Goal: Transaction & Acquisition: Purchase product/service

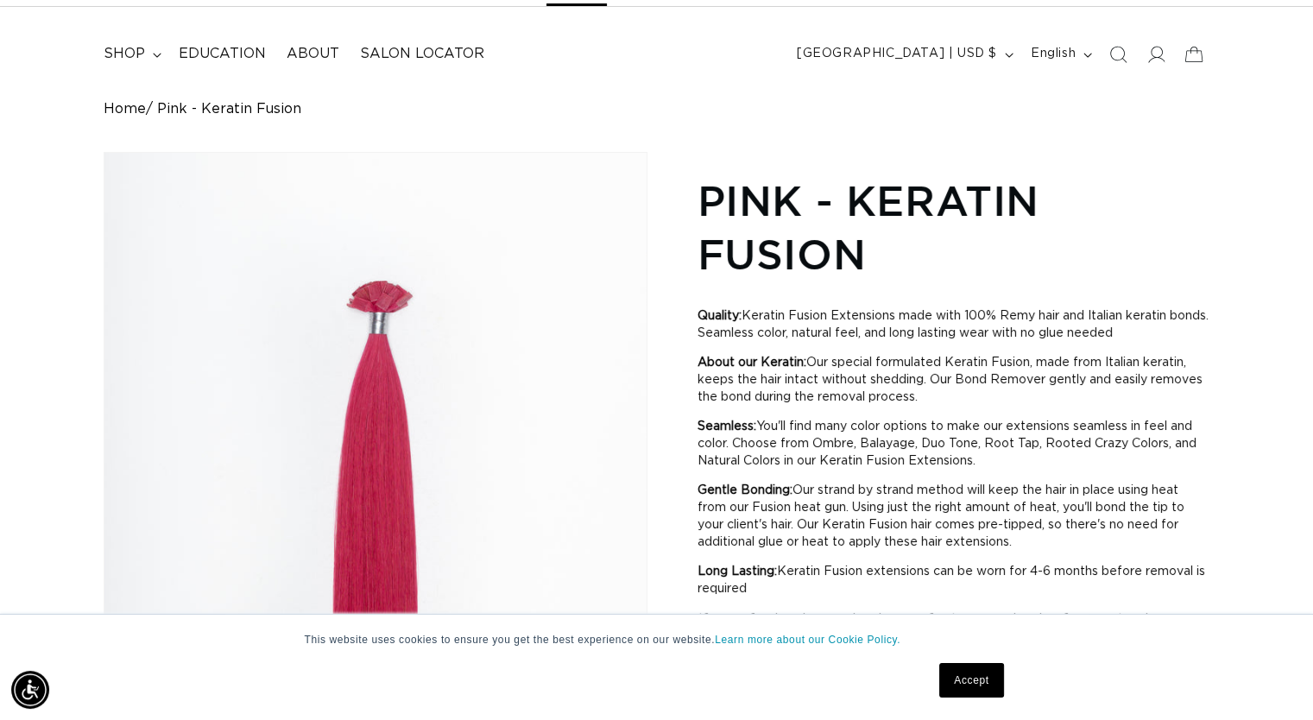
scroll to position [0, 1190]
click at [970, 681] on link "Accept" at bounding box center [971, 680] width 64 height 35
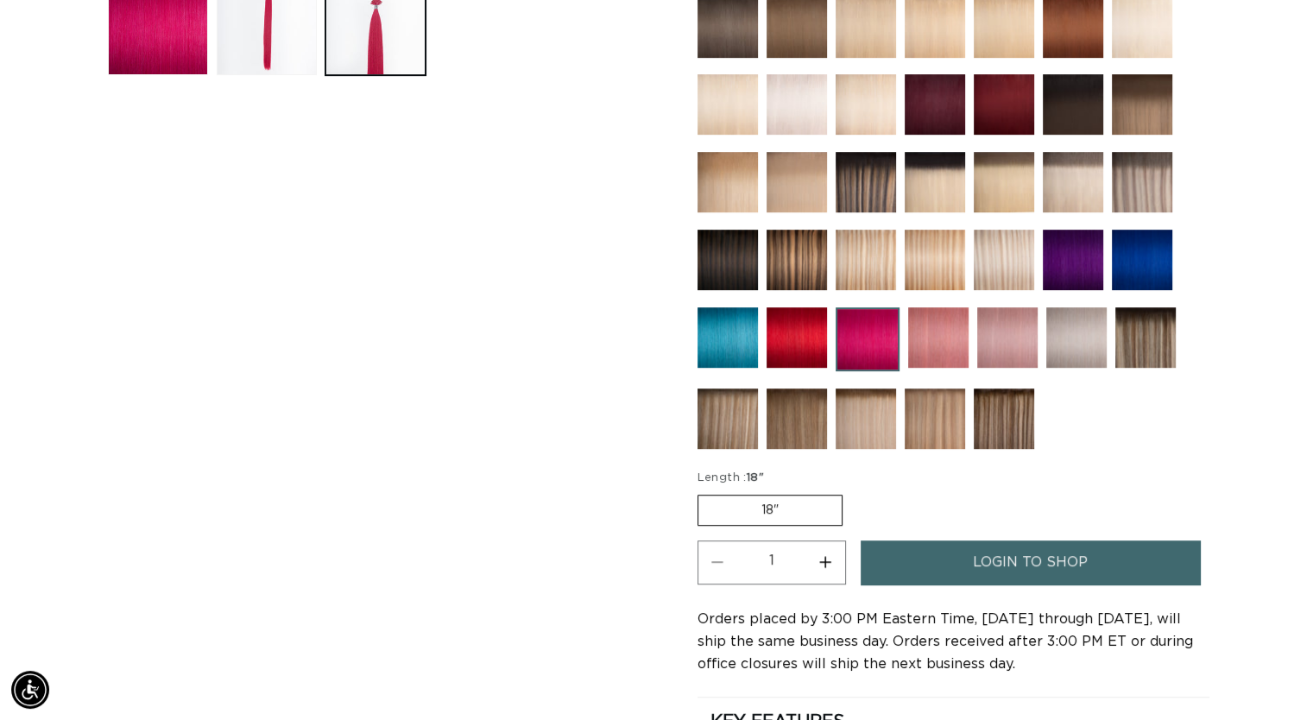
scroll to position [0, 2380]
click at [913, 554] on link "login to shop" at bounding box center [1031, 562] width 340 height 44
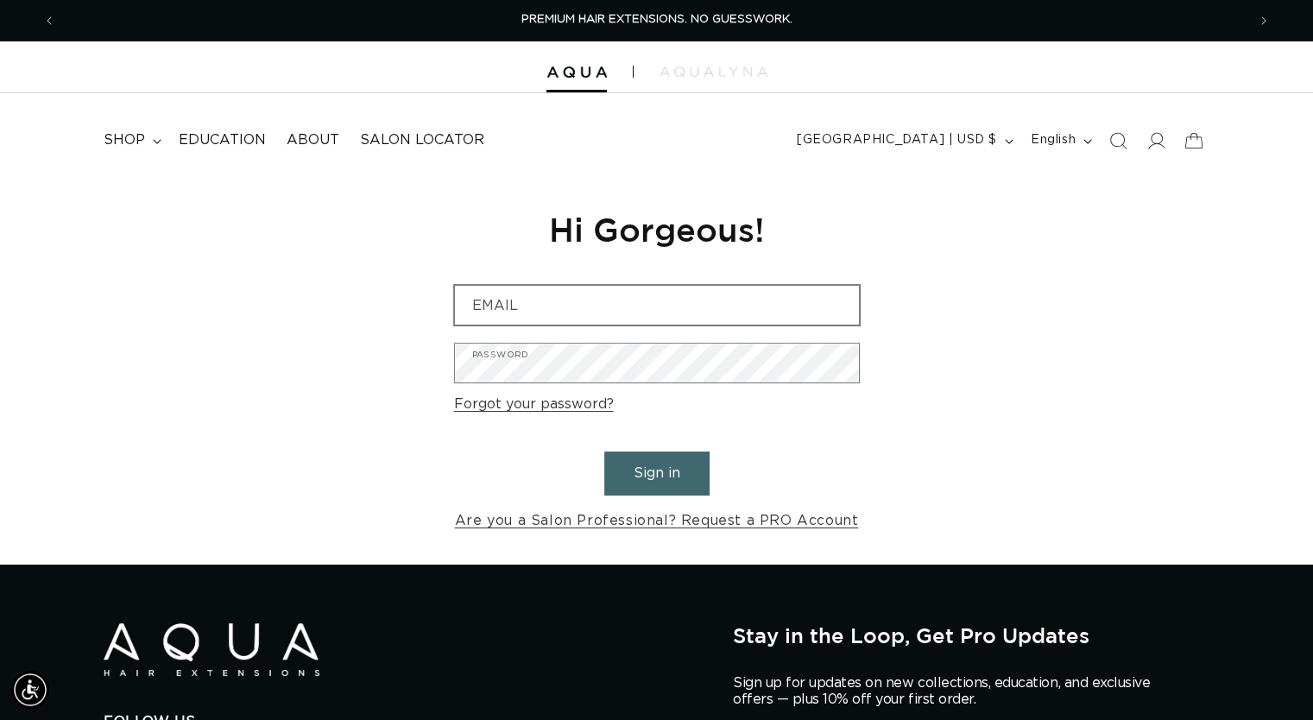
type input "stylesonmainsalon@gmail.com"
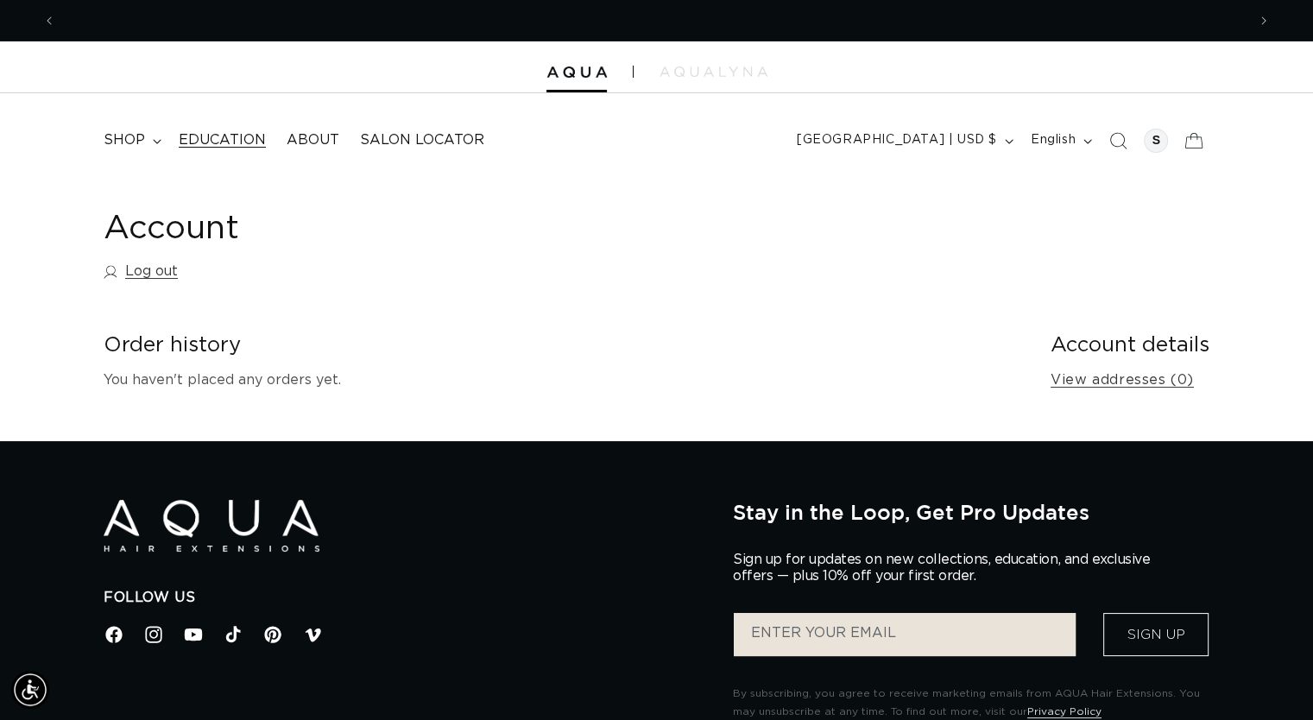
scroll to position [0, 2380]
click at [129, 142] on span "shop" at bounding box center [124, 140] width 41 height 18
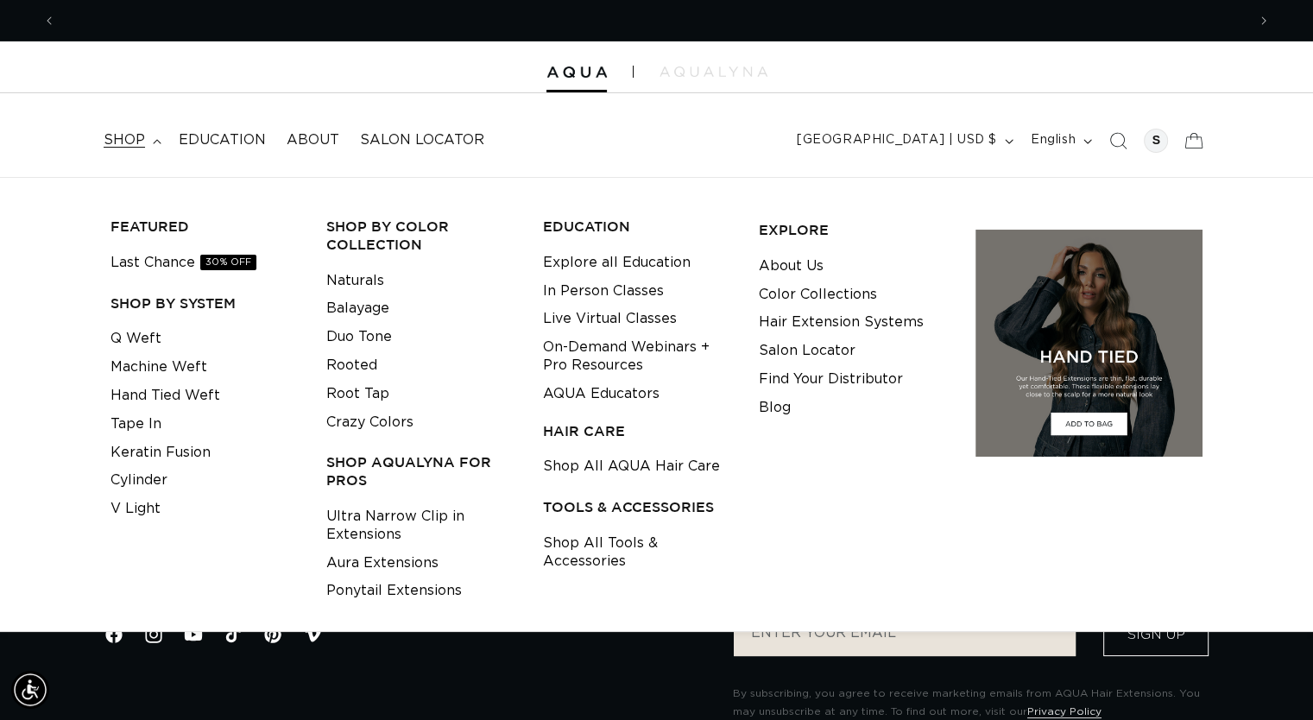
scroll to position [0, 1190]
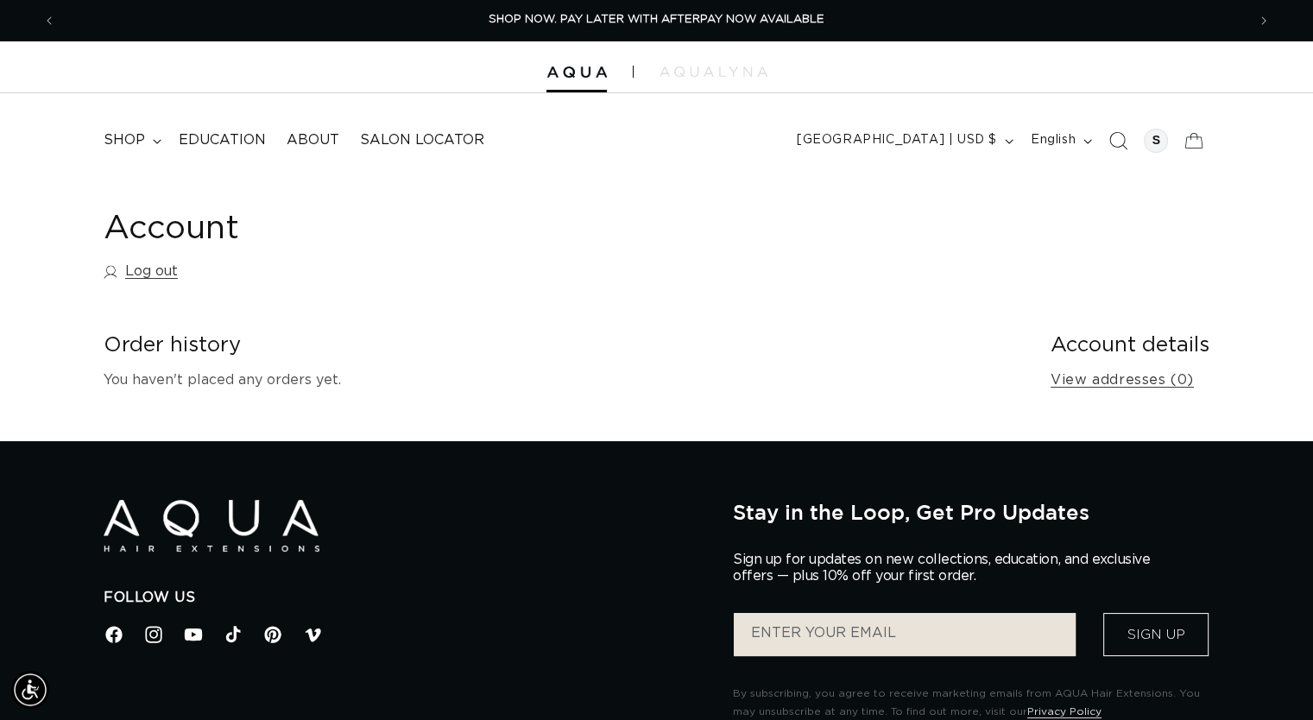
click at [1115, 141] on icon "Search" at bounding box center [1117, 140] width 18 height 18
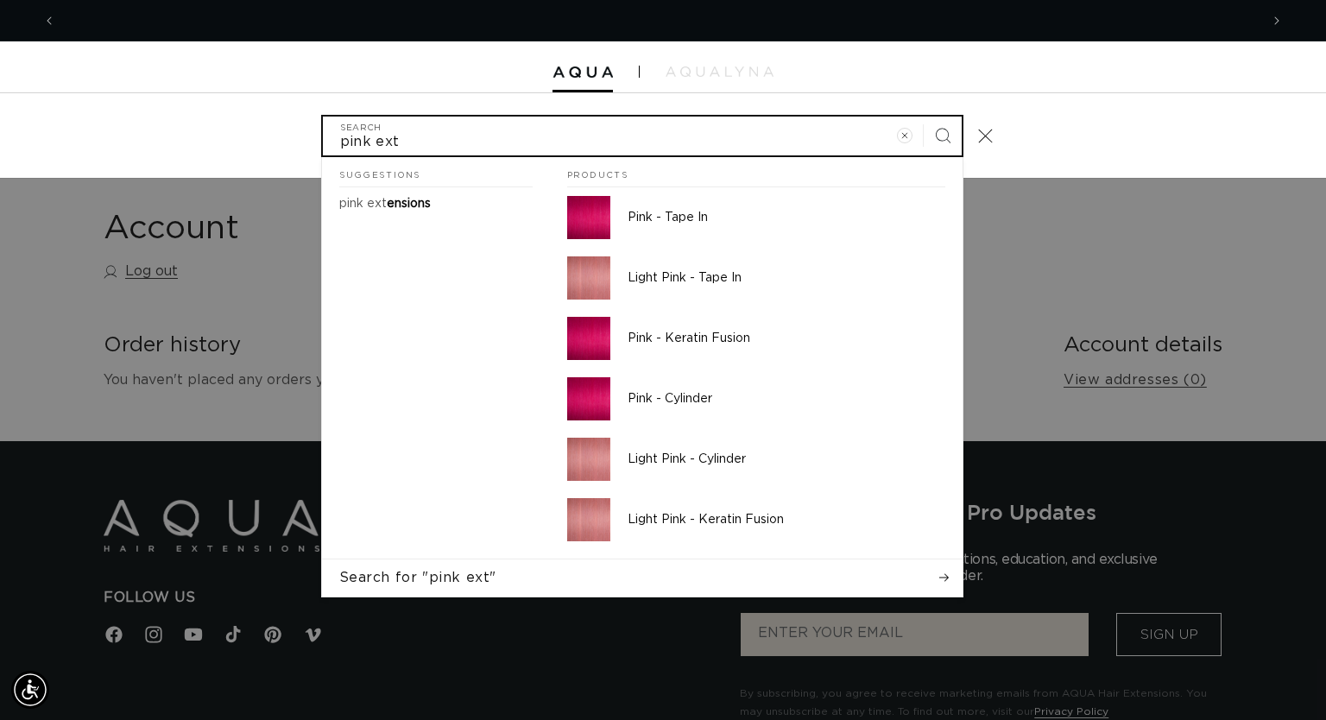
scroll to position [0, 0]
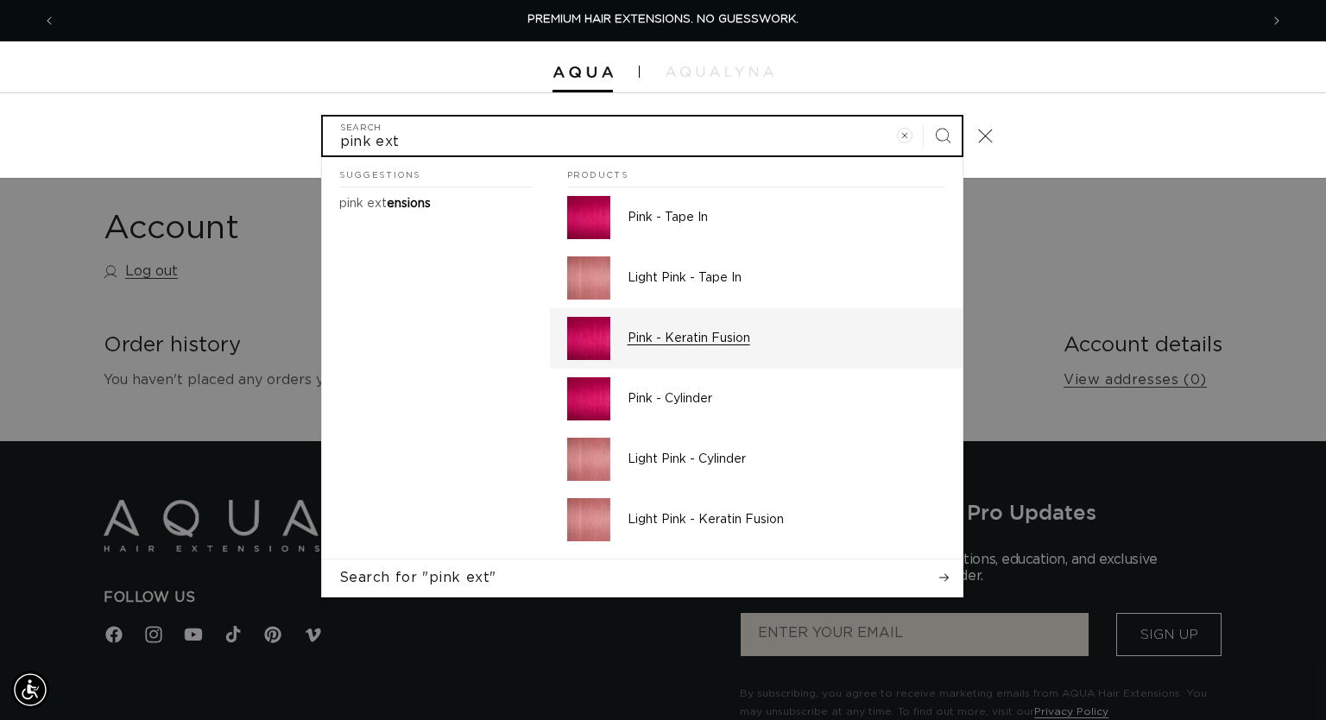
type input "pink ext"
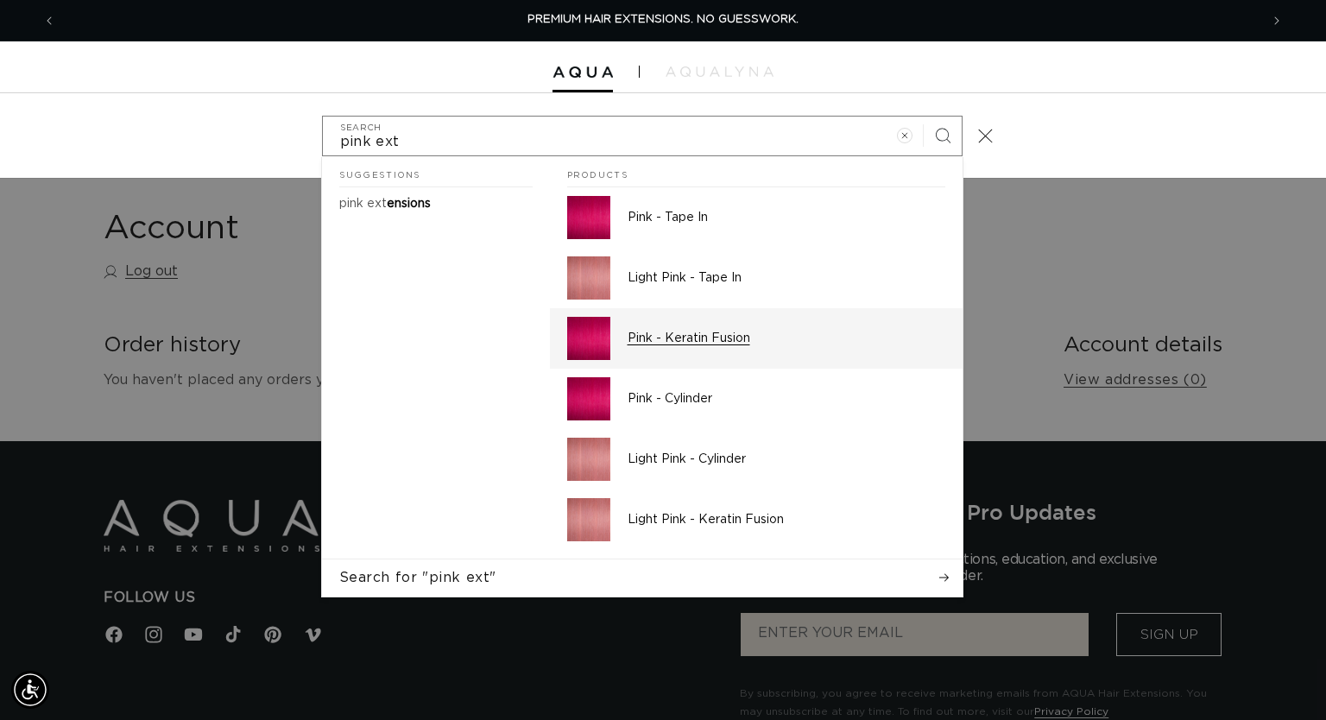
click at [698, 339] on p "Pink - Keratin Fusion" at bounding box center [787, 339] width 318 height 16
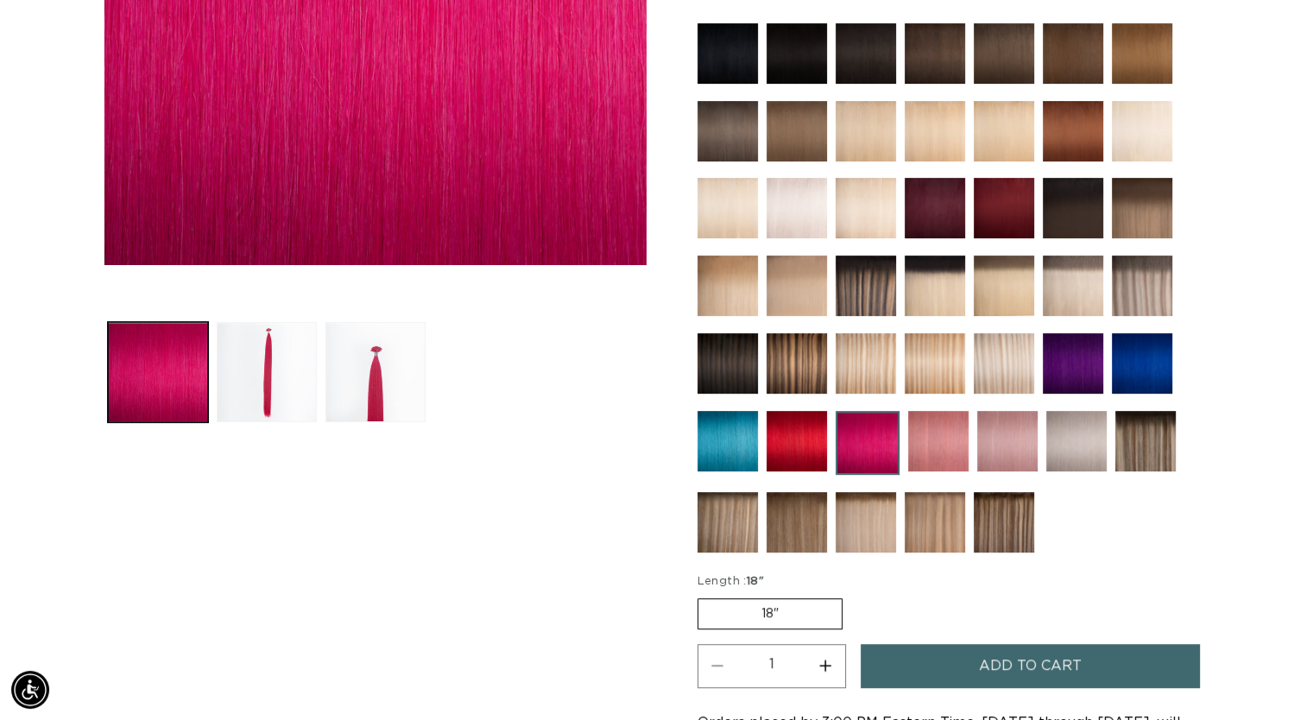
scroll to position [0, 1190]
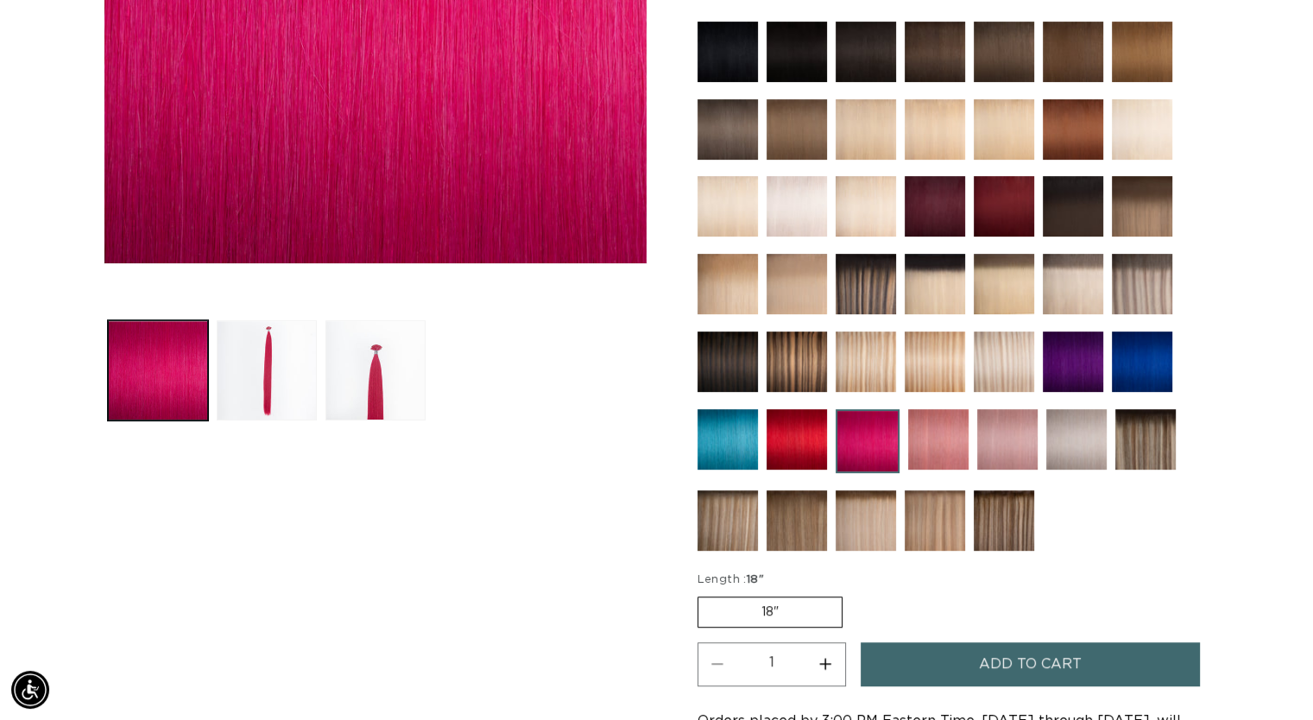
click at [859, 465] on img at bounding box center [868, 441] width 64 height 64
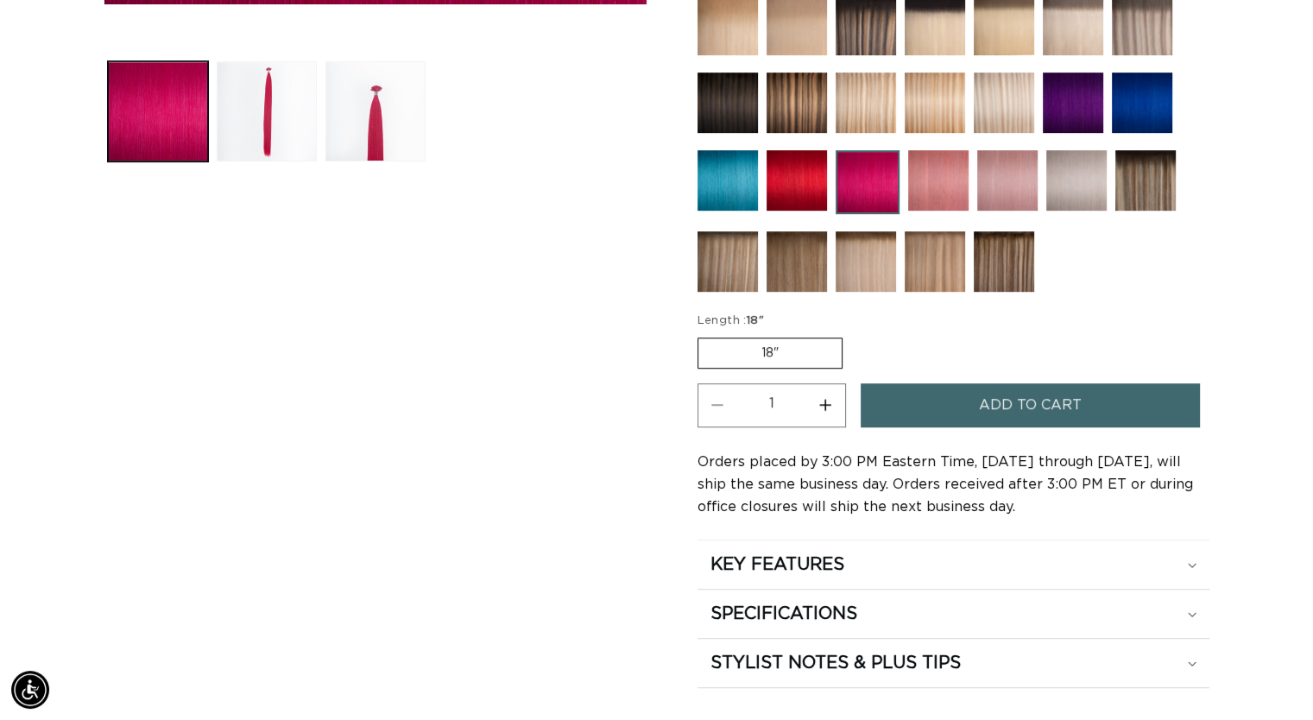
scroll to position [0, 1190]
click at [857, 605] on h2 "SPECIFICATIONS" at bounding box center [784, 614] width 147 height 22
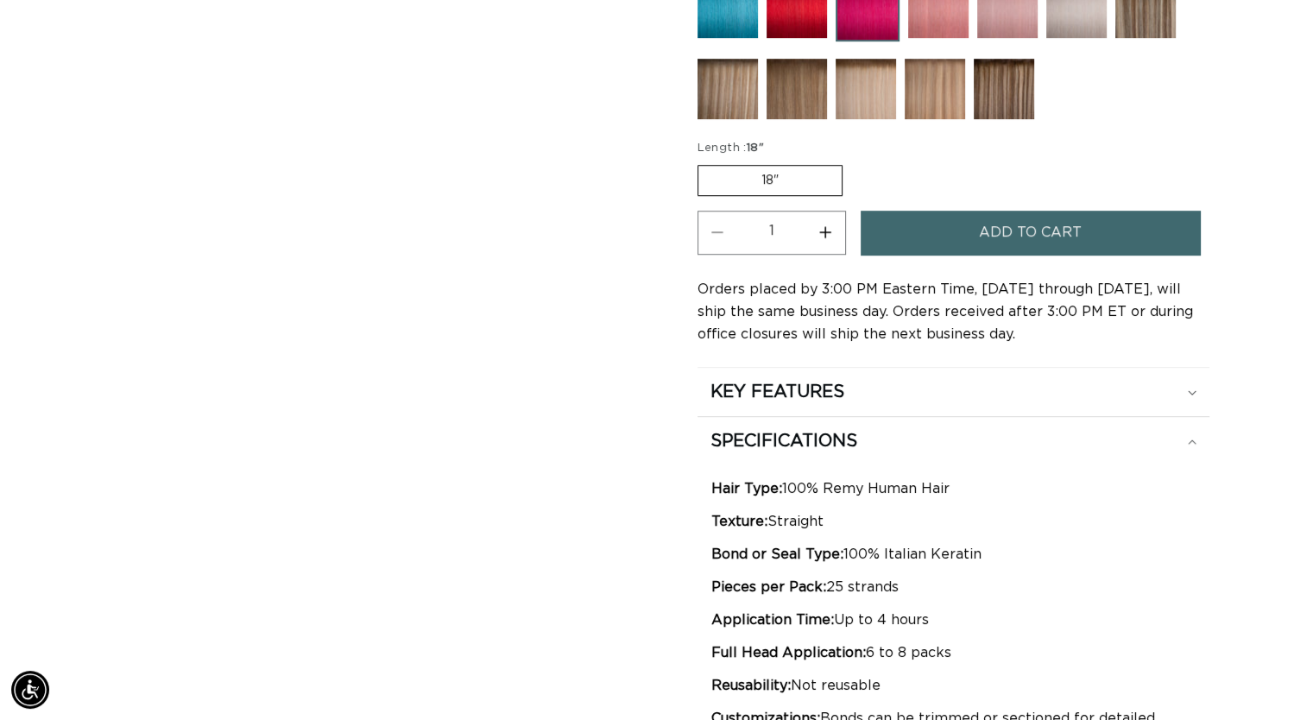
scroll to position [0, 2380]
